Goal: Task Accomplishment & Management: Complete application form

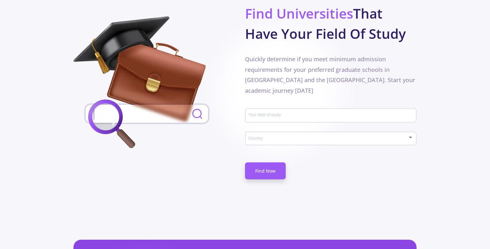
scroll to position [385, 0]
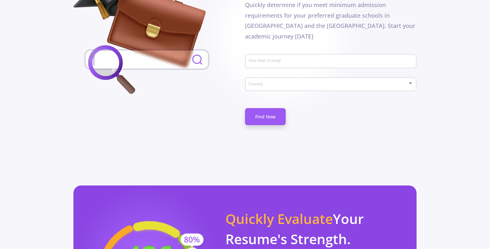
click at [278, 52] on div "Your field of study" at bounding box center [331, 60] width 166 height 17
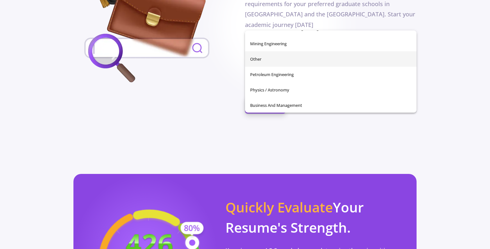
scroll to position [226, 0]
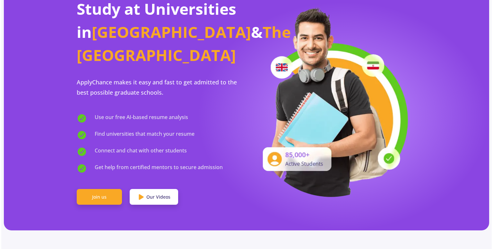
scroll to position [0, 0]
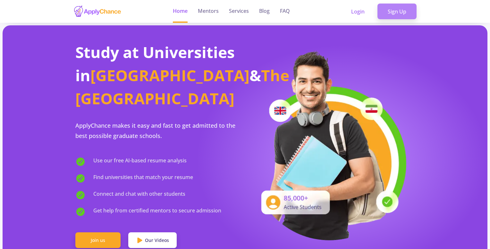
click at [395, 15] on link "Sign Up" at bounding box center [397, 12] width 39 height 16
drag, startPoint x: 398, startPoint y: 20, endPoint x: 400, endPoint y: 17, distance: 3.6
click at [398, 20] on div "Login Sign Up" at bounding box center [379, 11] width 76 height 23
click at [397, 10] on link "Sign Up" at bounding box center [397, 12] width 39 height 16
click at [397, 9] on link "Sign Up" at bounding box center [397, 12] width 39 height 16
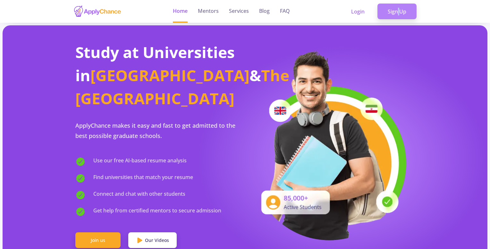
click at [397, 9] on link "Sign Up" at bounding box center [397, 12] width 39 height 16
drag, startPoint x: 397, startPoint y: 9, endPoint x: 393, endPoint y: 14, distance: 6.6
click at [397, 9] on link "Sign Up" at bounding box center [397, 12] width 39 height 16
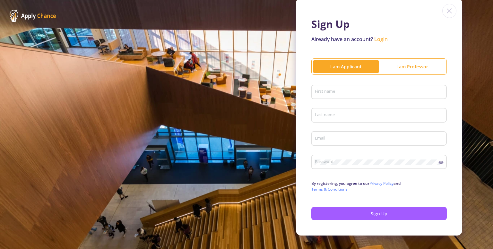
scroll to position [31, 0]
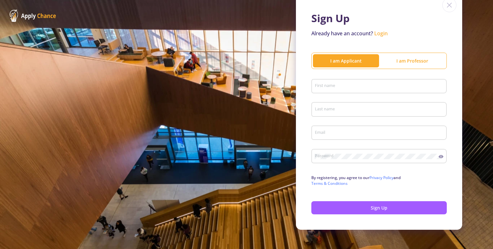
click at [332, 84] on input "First name" at bounding box center [379, 87] width 131 height 6
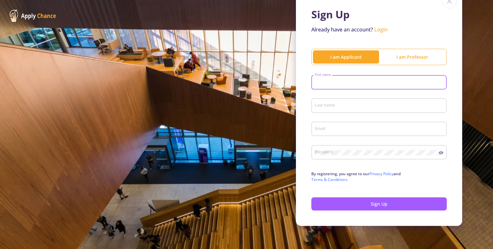
click at [323, 87] on div "First name" at bounding box center [378, 81] width 129 height 17
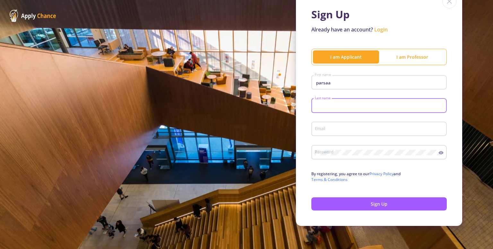
click at [332, 86] on div "parsaa First name" at bounding box center [378, 81] width 129 height 17
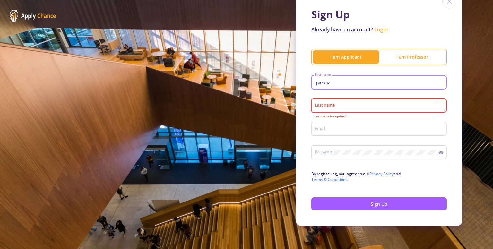
click at [335, 81] on input "parsaa" at bounding box center [379, 83] width 131 height 6
type input "parsa"
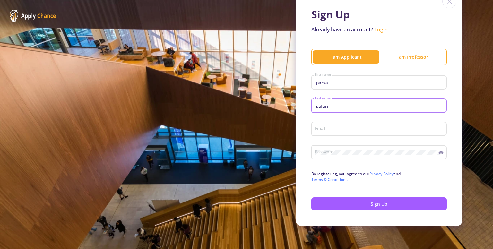
type input "safari"
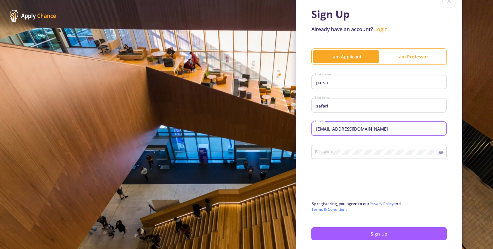
click at [337, 131] on input "[EMAIL_ADDRESS][DOMAIN_NAME]" at bounding box center [379, 129] width 131 height 6
click at [340, 130] on input "[EMAIL_ADDRESS][DOMAIN_NAME]" at bounding box center [379, 129] width 131 height 6
type input "[EMAIL_ADDRESS][DOMAIN_NAME]"
click at [382, 149] on div "Password" at bounding box center [376, 150] width 124 height 17
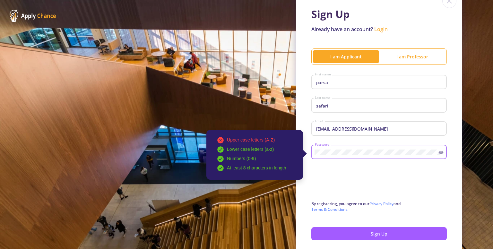
click at [438, 156] on div "Upper case letters (A-Z) Lower case letters (a-z) Numbers (0-9) At least 8 char…" at bounding box center [378, 150] width 135 height 17
click at [440, 153] on icon at bounding box center [440, 152] width 5 height 5
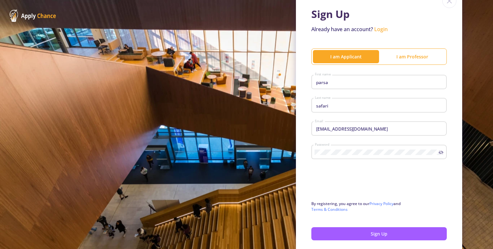
click at [438, 153] on icon at bounding box center [440, 152] width 5 height 5
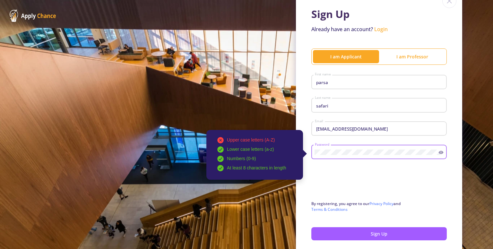
click at [438, 153] on icon at bounding box center [440, 152] width 5 height 5
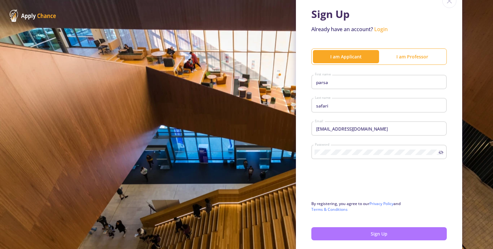
scroll to position [65, 0]
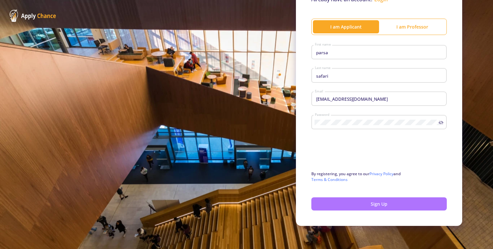
click at [362, 206] on button "Sign Up" at bounding box center [378, 203] width 135 height 13
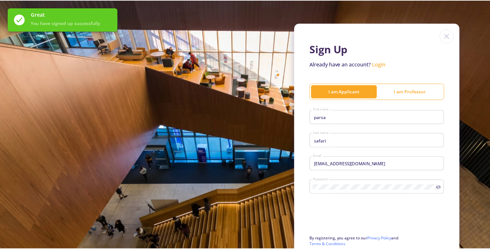
scroll to position [0, 0]
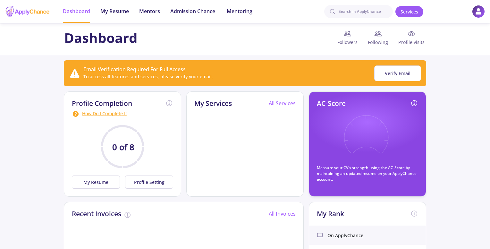
scroll to position [32, 0]
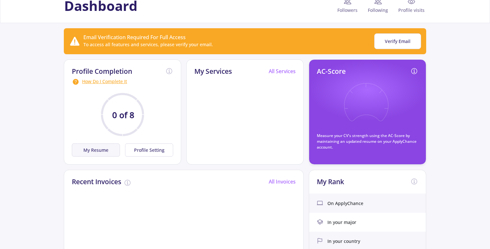
click at [102, 150] on button "My Resume" at bounding box center [96, 149] width 48 height 13
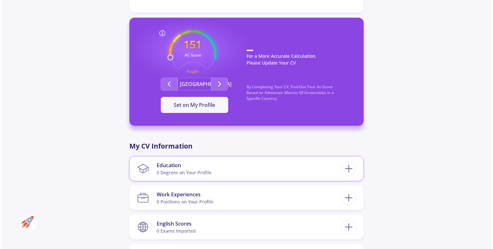
scroll to position [160, 0]
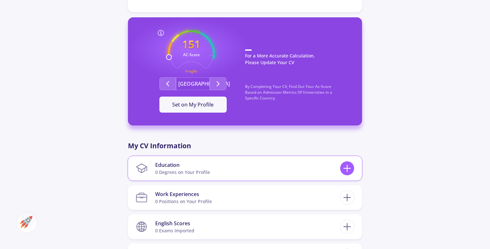
click at [349, 166] on icon at bounding box center [347, 168] width 12 height 12
checkbox input "false"
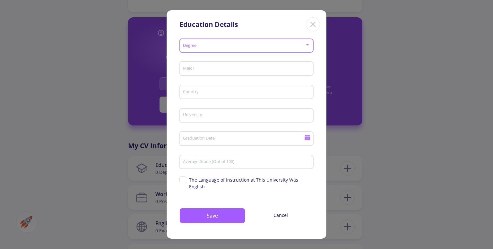
click at [202, 47] on span at bounding box center [244, 46] width 121 height 4
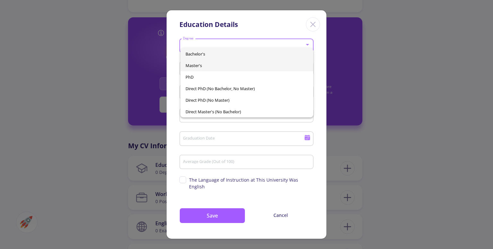
click at [213, 62] on span "Master's" at bounding box center [246, 66] width 122 height 12
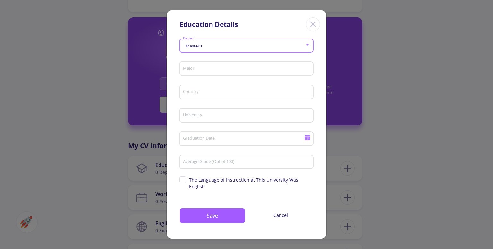
click at [208, 48] on div "Master's" at bounding box center [244, 46] width 122 height 5
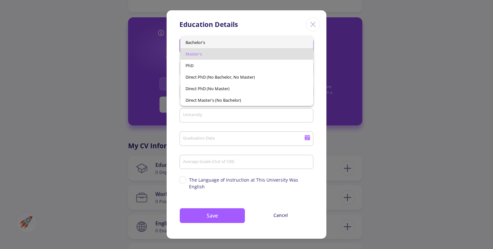
click at [208, 40] on span "Bachelor's" at bounding box center [246, 43] width 122 height 12
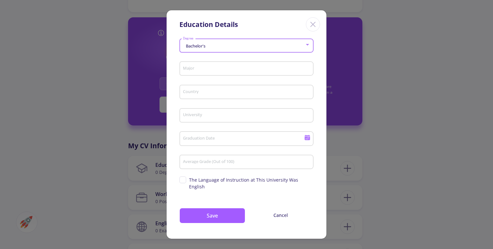
click at [211, 66] on div "Major" at bounding box center [247, 67] width 128 height 17
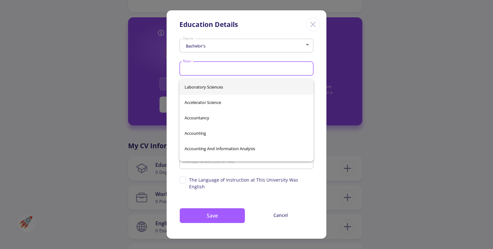
click at [212, 70] on input "Major" at bounding box center [248, 69] width 130 height 6
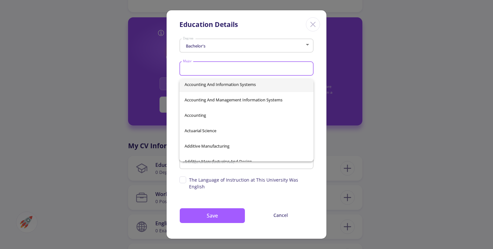
scroll to position [0, 0]
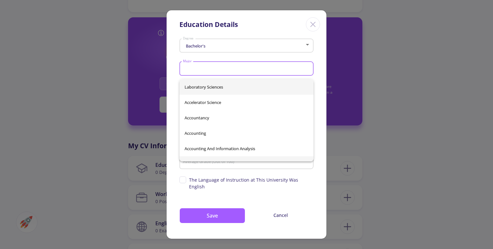
type input "s"
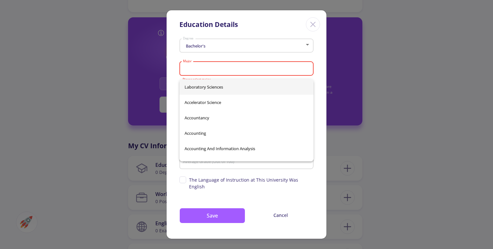
type input "c"
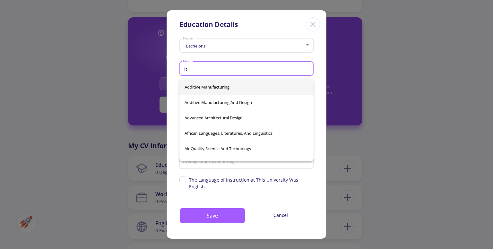
type input "i"
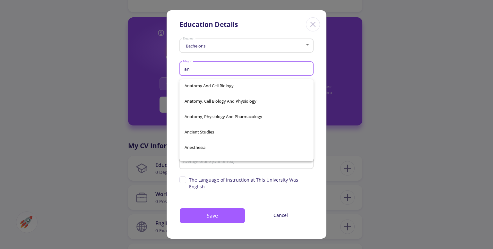
scroll to position [930, 0]
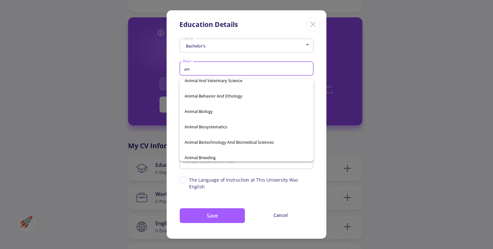
type input "an"
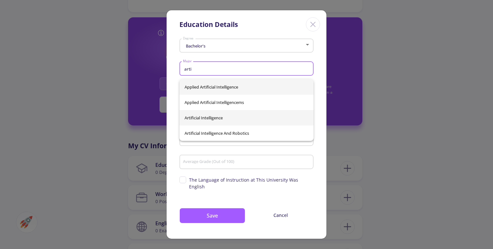
click at [205, 121] on span "Artificial Intelligence" at bounding box center [246, 117] width 124 height 15
type input "Artificial Intelligence"
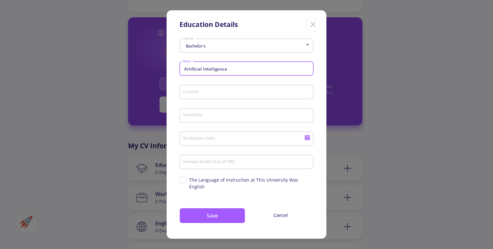
click at [210, 95] on input "Country" at bounding box center [248, 93] width 130 height 6
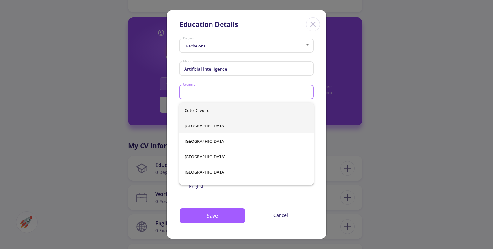
click at [198, 125] on span "[GEOGRAPHIC_DATA]" at bounding box center [246, 125] width 124 height 15
type input "[GEOGRAPHIC_DATA]"
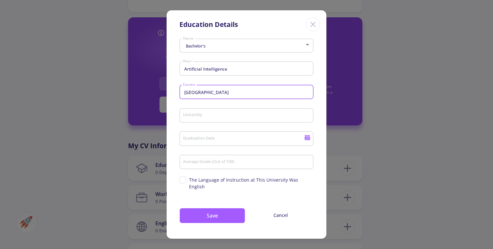
click at [212, 123] on div "University" at bounding box center [247, 114] width 128 height 17
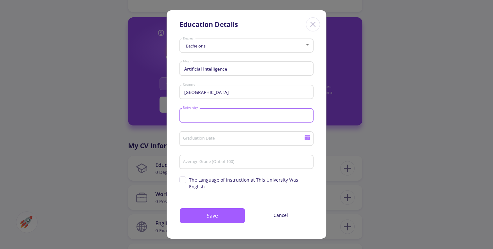
click at [207, 119] on input "University" at bounding box center [248, 116] width 130 height 6
click at [202, 133] on div "Graduation Date" at bounding box center [244, 137] width 122 height 17
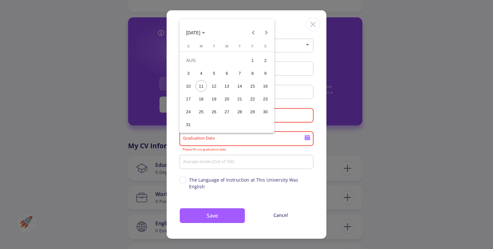
click at [176, 147] on div at bounding box center [246, 124] width 493 height 249
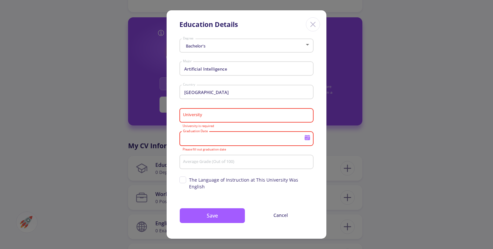
click at [201, 119] on input "University" at bounding box center [248, 116] width 130 height 6
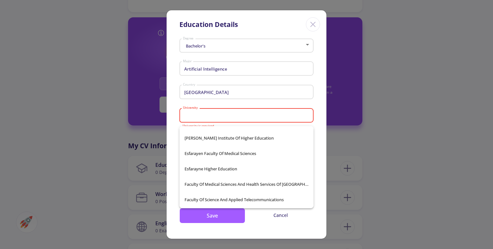
scroll to position [1508, 0]
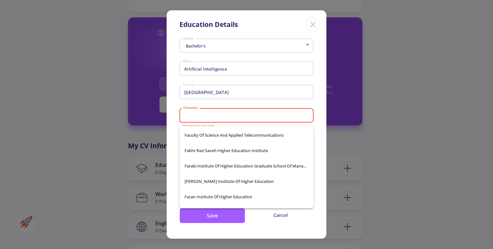
click at [238, 57] on div "Bachelor's Degree" at bounding box center [246, 47] width 134 height 21
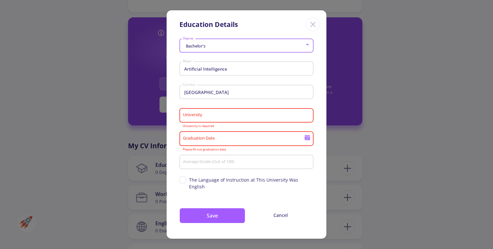
click at [237, 48] on div "Bachelor's" at bounding box center [244, 46] width 122 height 5
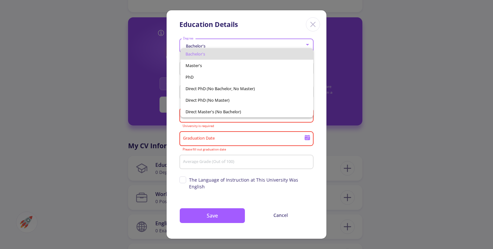
click at [212, 55] on span "Bachelor's" at bounding box center [246, 54] width 122 height 12
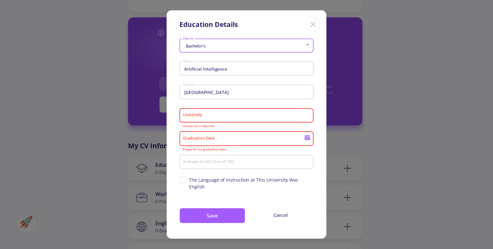
click at [215, 52] on div "Bachelor's Degree" at bounding box center [247, 44] width 128 height 16
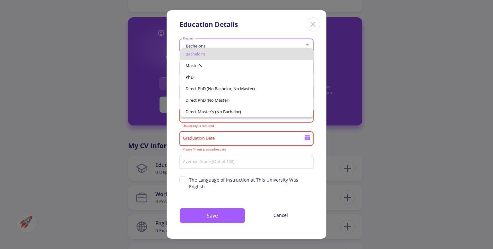
click at [215, 51] on span "Bachelor's" at bounding box center [246, 54] width 122 height 12
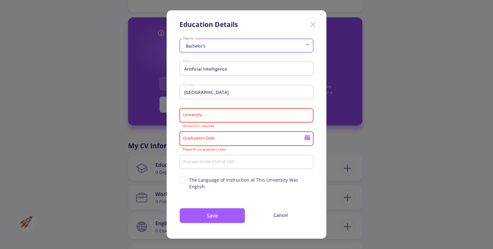
click at [210, 113] on div "University" at bounding box center [247, 114] width 128 height 17
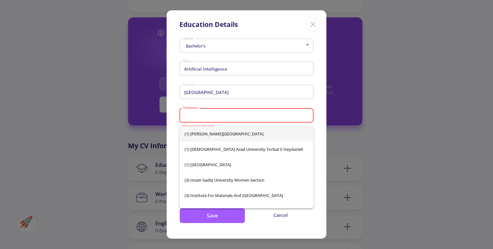
click at [210, 119] on input "University" at bounding box center [248, 116] width 130 height 6
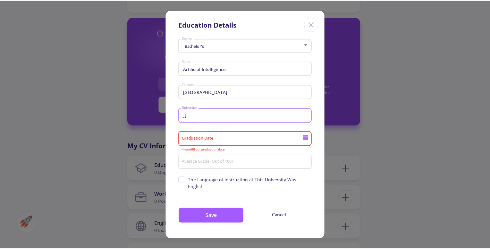
scroll to position [0, 0]
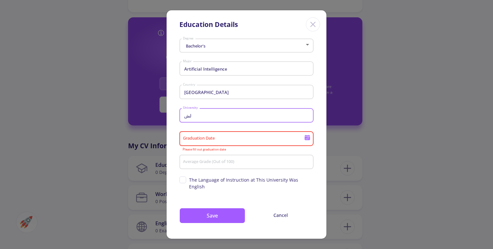
type input "ل"
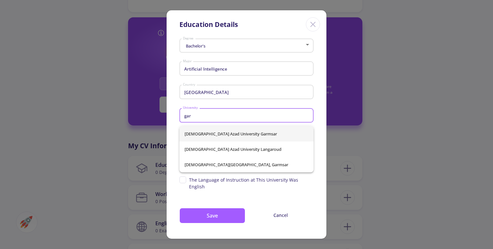
click at [246, 132] on span "[DEMOGRAPHIC_DATA] Azad University Garmsar" at bounding box center [246, 133] width 124 height 15
type input "[DEMOGRAPHIC_DATA] Azad University Garmsar"
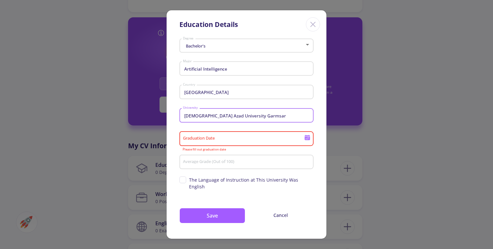
click at [216, 140] on input "Graduation Date" at bounding box center [245, 139] width 124 height 6
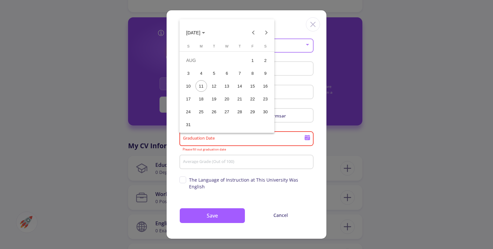
click at [214, 143] on div at bounding box center [246, 124] width 493 height 249
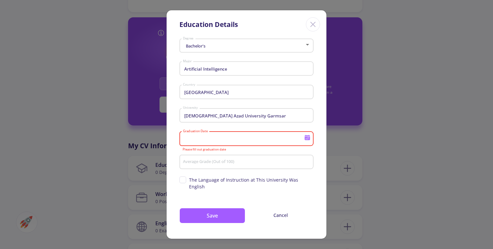
click at [221, 142] on input "Graduation Date" at bounding box center [245, 139] width 124 height 6
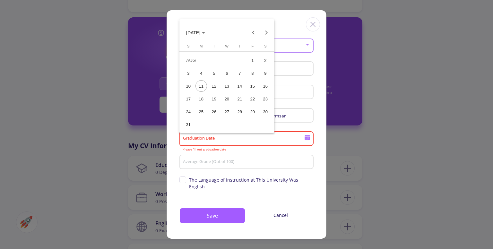
click at [200, 84] on div "11" at bounding box center [201, 86] width 12 height 12
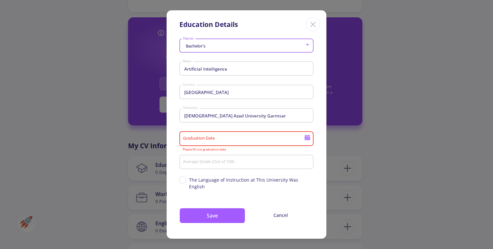
type input "[DATE]"
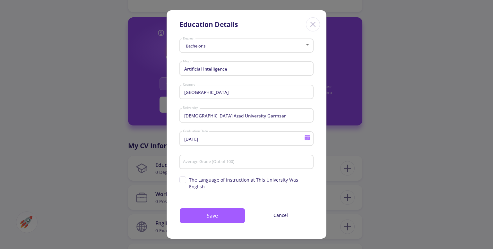
click at [225, 161] on div "Average Grade (Out of 100)" at bounding box center [247, 160] width 128 height 17
click at [224, 165] on input "Average Grade (Out of 100)" at bounding box center [248, 162] width 130 height 6
click at [218, 180] on span "The Language of Instruction at This University Was English" at bounding box center [251, 182] width 124 height 13
click at [184, 180] on input "The Language of Instruction at This University Was English" at bounding box center [181, 178] width 4 height 4
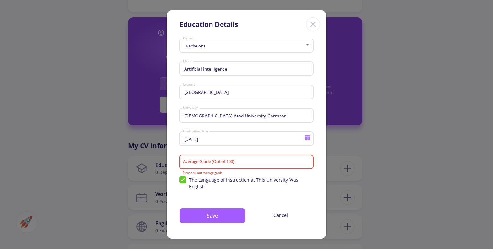
click at [214, 182] on span "The Language of Instruction at This University Was English" at bounding box center [251, 182] width 124 height 13
click at [184, 181] on input "The Language of Instruction at This University Was English" at bounding box center [181, 178] width 4 height 4
checkbox input "false"
click at [219, 165] on input "Average Grade (Out of 100)" at bounding box center [248, 162] width 130 height 6
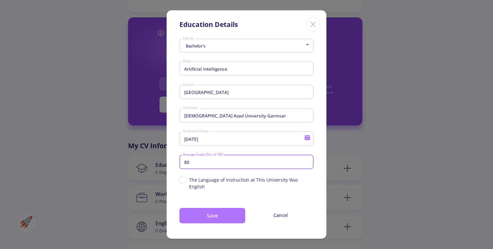
type input "80"
click at [221, 215] on button "Save" at bounding box center [212, 215] width 66 height 15
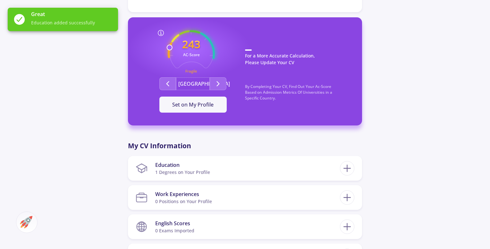
click at [393, 107] on div "parsa safari 0 Followers 0 Following 243 AC-Score Fragile By Completing Your CV…" at bounding box center [245, 172] width 490 height 619
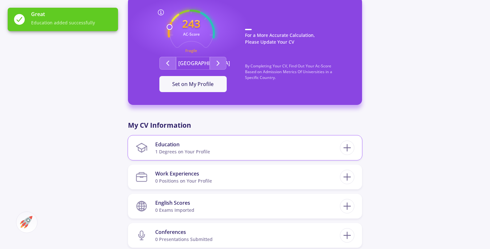
scroll to position [192, 0]
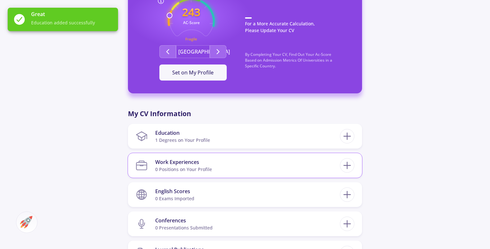
click at [201, 161] on div "Work Experiences" at bounding box center [183, 162] width 57 height 8
click at [343, 168] on icon at bounding box center [347, 165] width 12 height 12
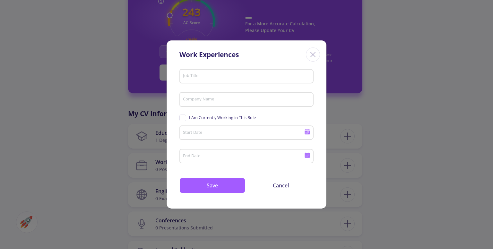
click at [241, 74] on input "Job Title" at bounding box center [248, 76] width 130 height 6
click at [239, 75] on input "Job Title" at bounding box center [248, 76] width 130 height 6
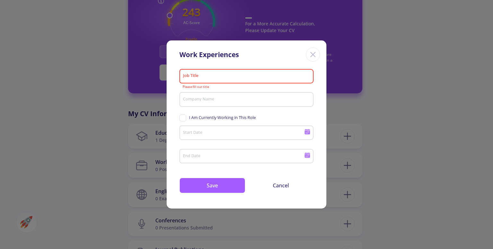
click at [216, 96] on div "Company Name" at bounding box center [247, 98] width 128 height 17
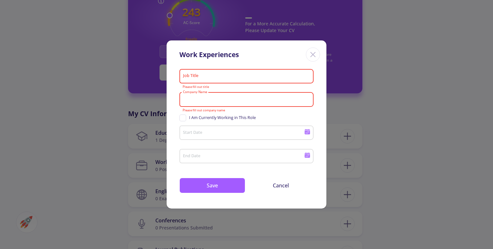
click at [216, 99] on input "Company Name" at bounding box center [248, 100] width 130 height 6
click at [205, 136] on div "Start Date" at bounding box center [244, 131] width 122 height 17
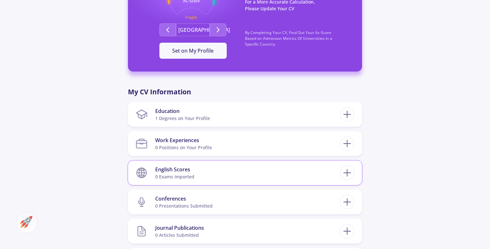
scroll to position [225, 0]
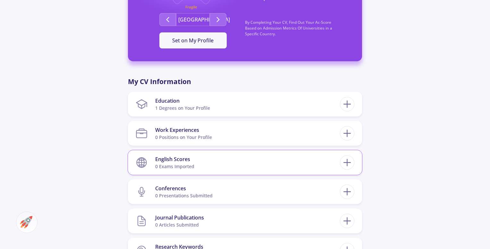
click at [257, 164] on section "English Scores 0 exams imported" at bounding box center [238, 163] width 204 height 20
click at [346, 159] on icon at bounding box center [347, 163] width 12 height 12
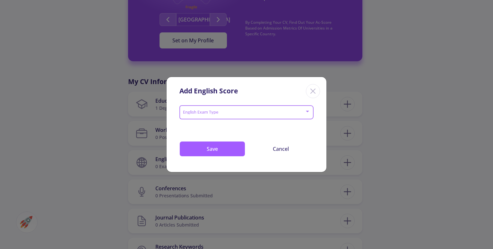
click at [227, 115] on span at bounding box center [244, 112] width 121 height 4
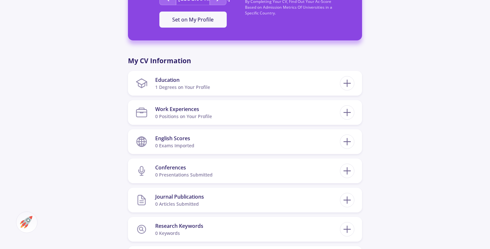
scroll to position [257, 0]
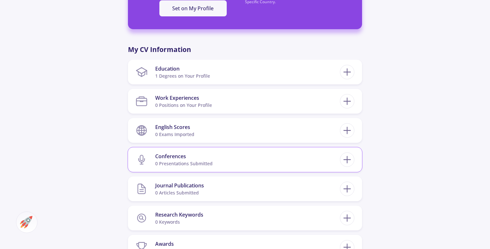
click at [287, 159] on section "Conferences 0 presentations submitted" at bounding box center [238, 160] width 204 height 20
click at [350, 157] on icon at bounding box center [347, 160] width 12 height 12
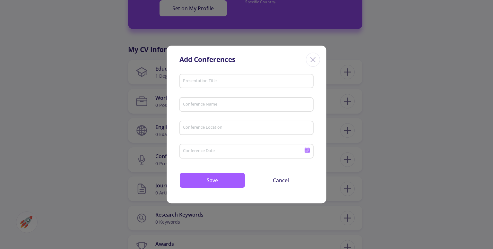
click at [225, 82] on input "Presentation Title" at bounding box center [248, 82] width 130 height 6
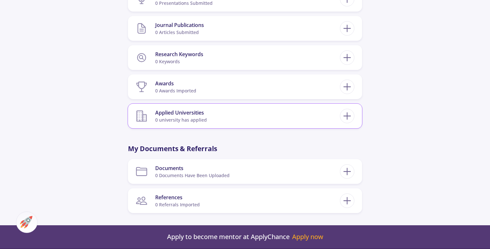
scroll to position [385, 0]
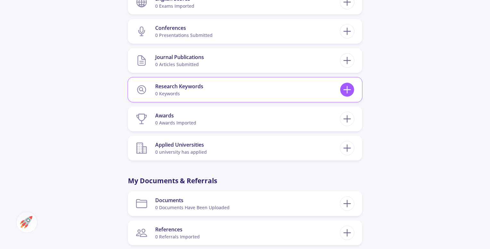
click at [347, 90] on line at bounding box center [347, 89] width 0 height 7
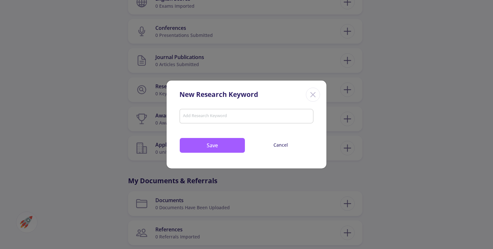
click at [230, 115] on input "Add Research Keyword" at bounding box center [247, 117] width 128 height 6
type input "s"
type input "python"
click at [224, 149] on button "Save" at bounding box center [212, 145] width 66 height 15
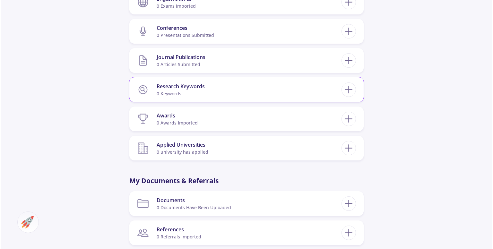
scroll to position [417, 0]
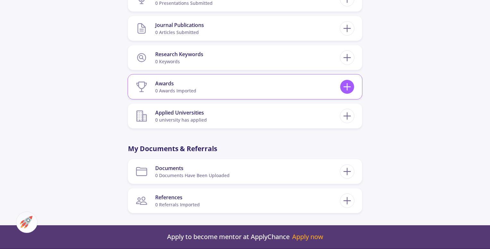
click at [349, 89] on icon at bounding box center [347, 87] width 12 height 12
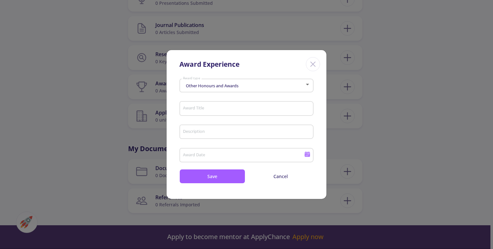
click at [242, 89] on div "Other Honours and Awards Award type" at bounding box center [247, 84] width 128 height 16
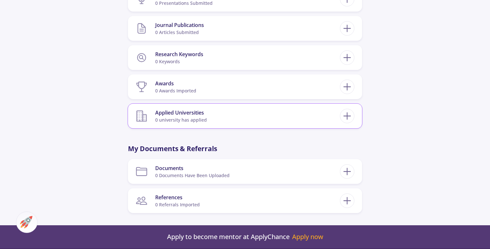
click at [227, 122] on section "Applied Universities 0 university has applied" at bounding box center [238, 116] width 204 height 20
click at [352, 116] on icon at bounding box center [347, 116] width 12 height 12
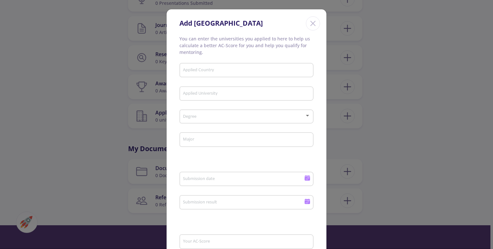
click at [226, 74] on div "Applied Country" at bounding box center [247, 69] width 128 height 17
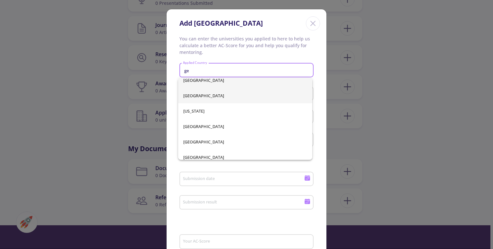
scroll to position [0, 0]
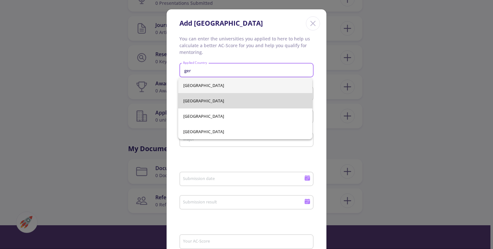
click at [224, 106] on span "[GEOGRAPHIC_DATA]" at bounding box center [245, 100] width 124 height 15
type input "[GEOGRAPHIC_DATA]"
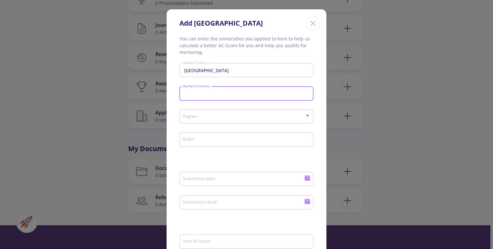
click at [201, 95] on input "Applied University" at bounding box center [248, 94] width 130 height 6
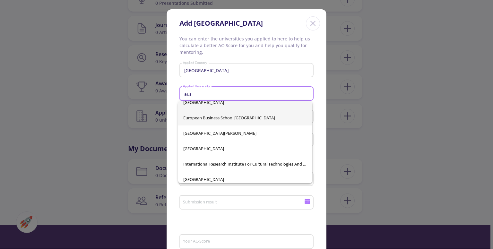
scroll to position [10, 0]
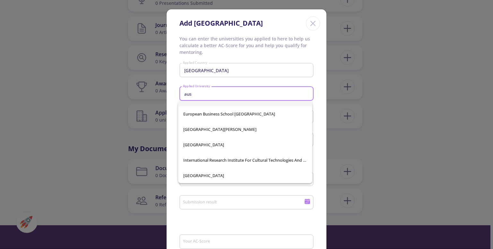
type input "aus"
click at [253, 89] on div "aus Applied University" at bounding box center [247, 92] width 128 height 17
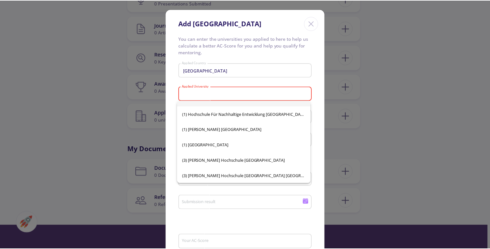
scroll to position [364, 0]
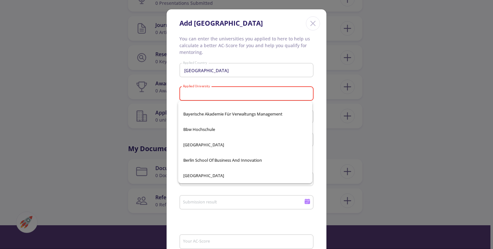
click at [251, 81] on div "[GEOGRAPHIC_DATA] Applied Country" at bounding box center [246, 72] width 134 height 21
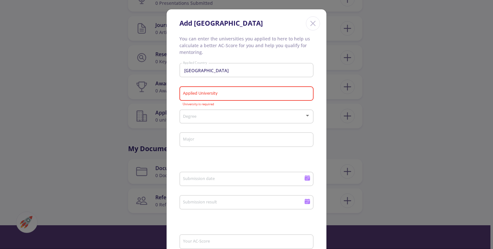
click at [239, 112] on div "Degree" at bounding box center [247, 115] width 128 height 16
